Goal: Transaction & Acquisition: Purchase product/service

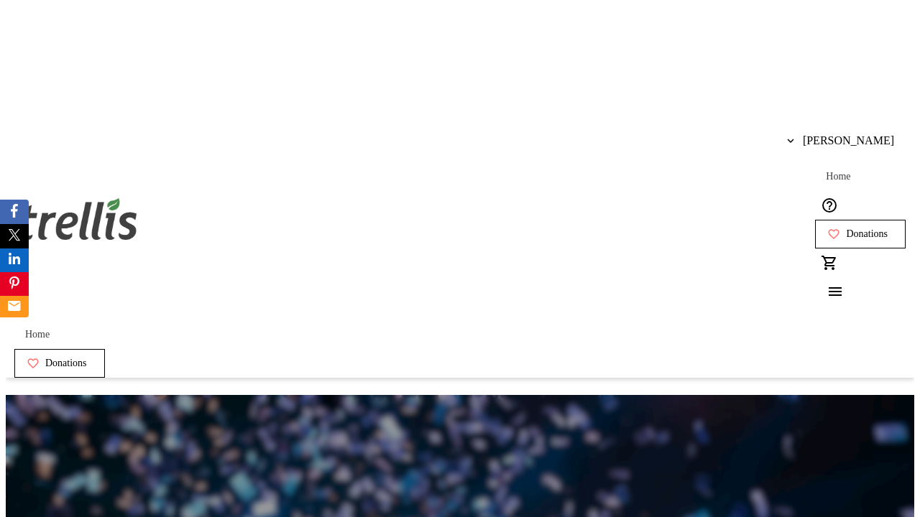
click at [846, 228] on span "Donations" at bounding box center [867, 233] width 42 height 11
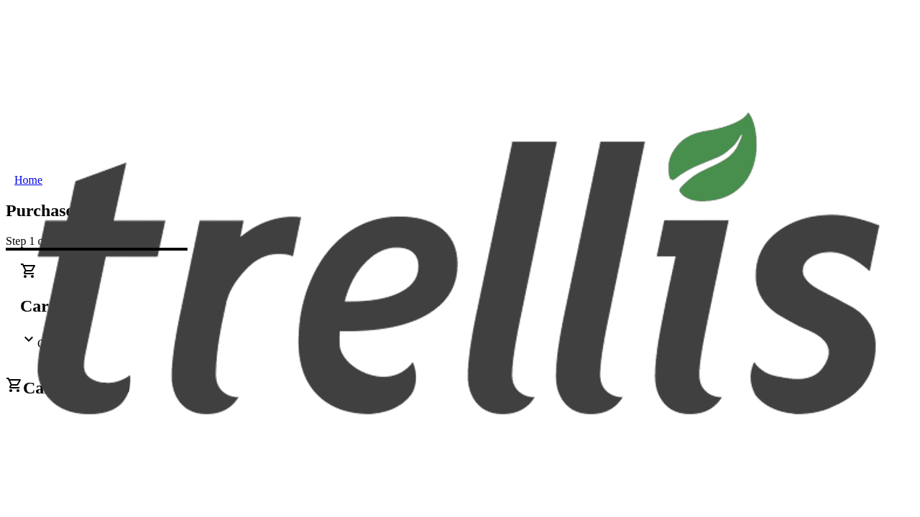
select select "CA"
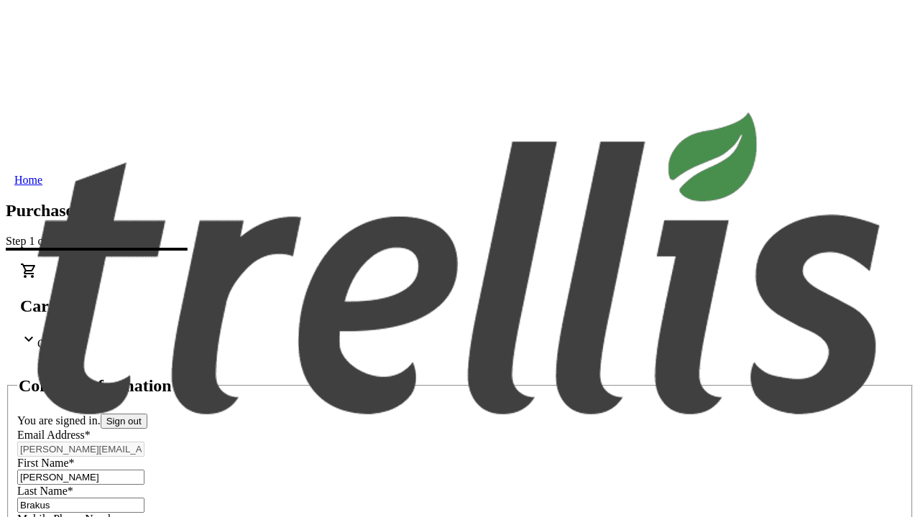
type input "[STREET_ADDRESS][PERSON_NAME]"
type input "Kelowna"
select select "BC"
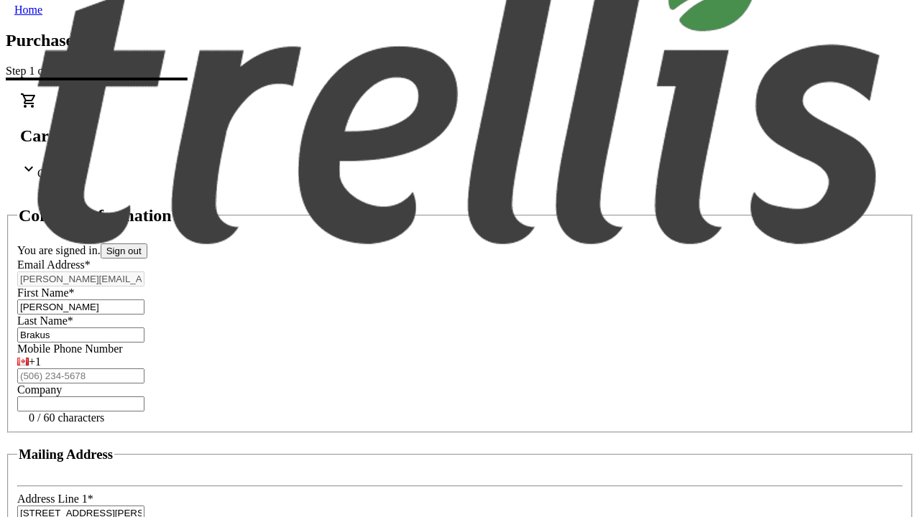
type input "Kelowna"
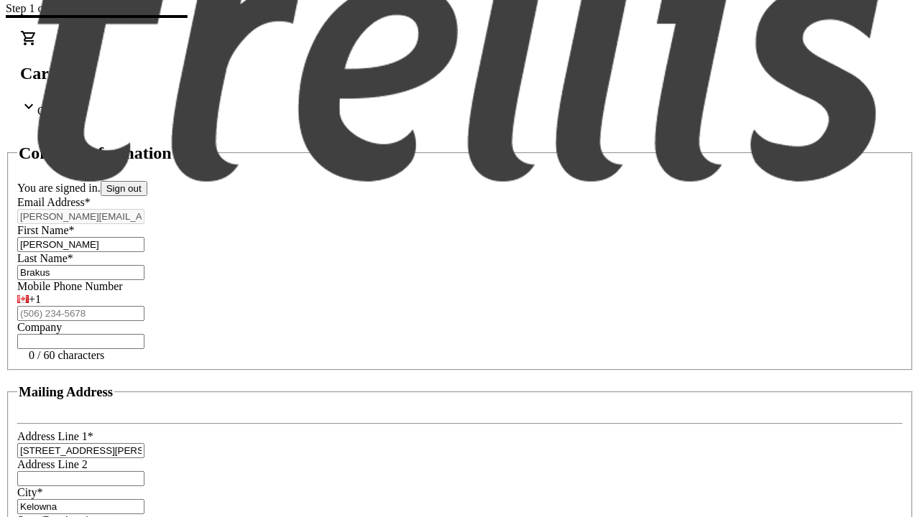
type input "V1Y 0C2"
